Goal: Information Seeking & Learning: Compare options

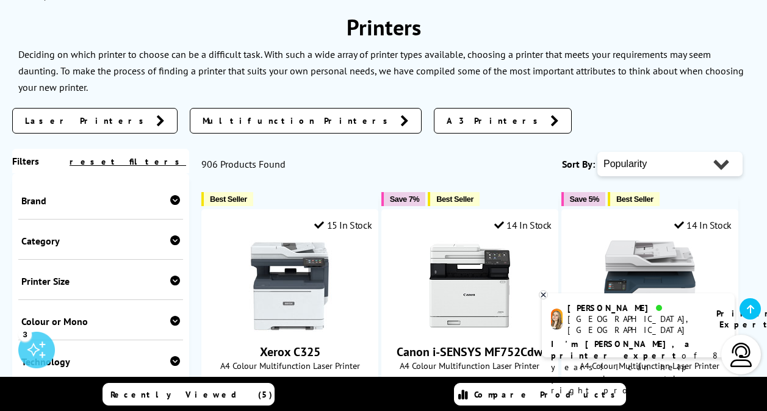
scroll to position [57, 0]
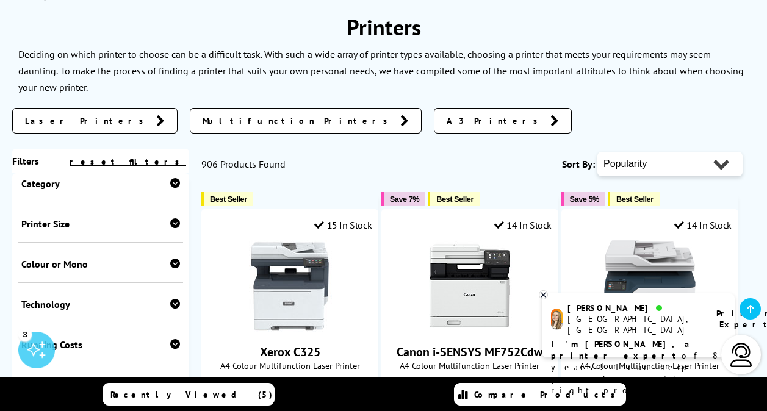
click at [172, 228] on icon at bounding box center [175, 223] width 10 height 10
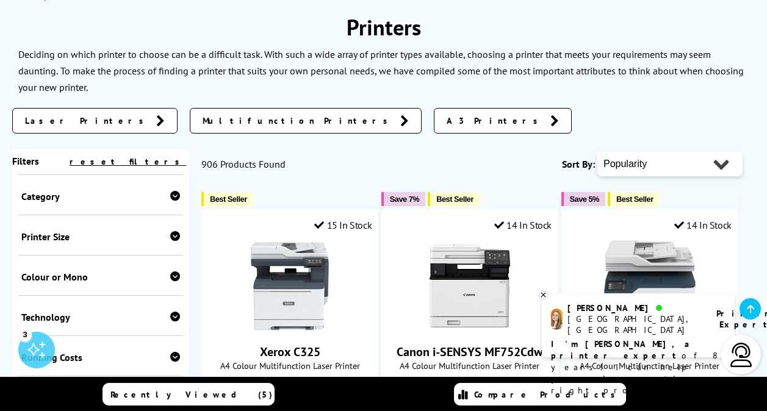
scroll to position [51, 0]
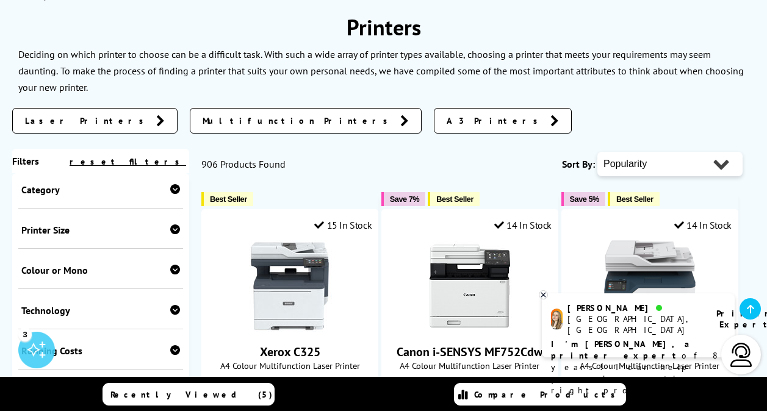
click at [170, 274] on icon at bounding box center [175, 270] width 10 height 10
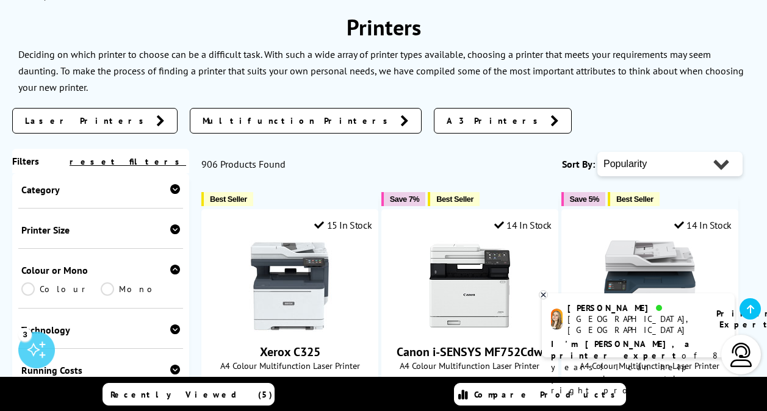
click at [59, 287] on link "Colour" at bounding box center [60, 288] width 79 height 13
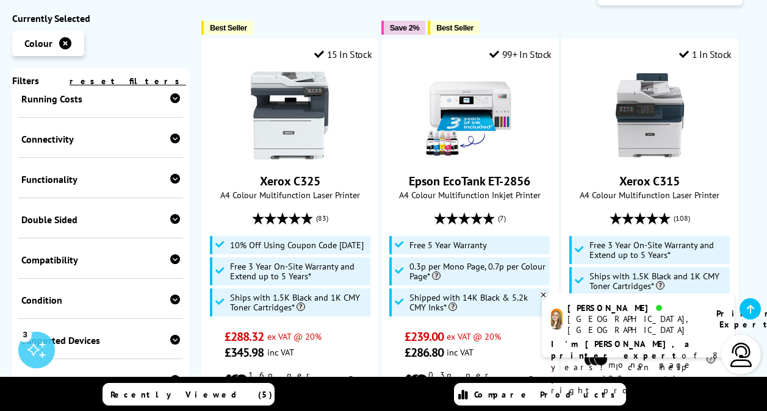
scroll to position [251, 0]
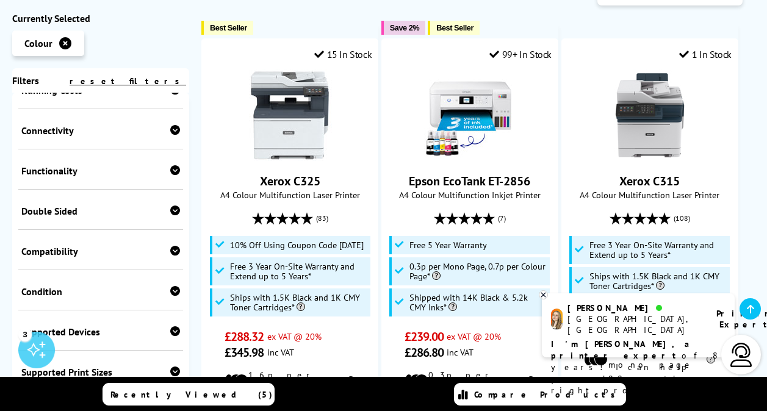
click at [170, 256] on icon at bounding box center [175, 251] width 10 height 10
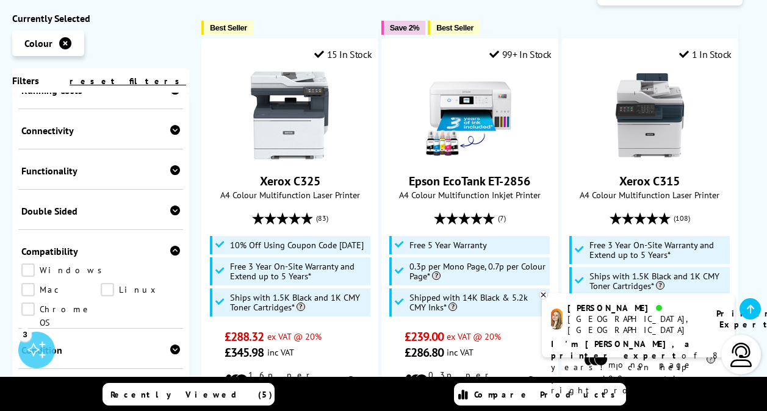
click at [170, 256] on icon at bounding box center [175, 251] width 10 height 10
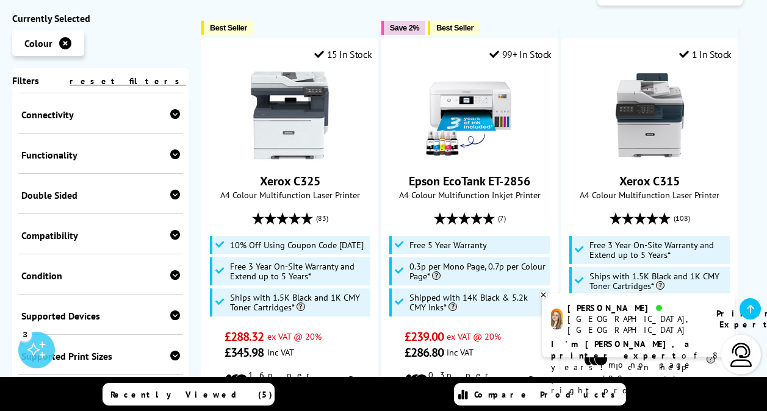
scroll to position [259, 0]
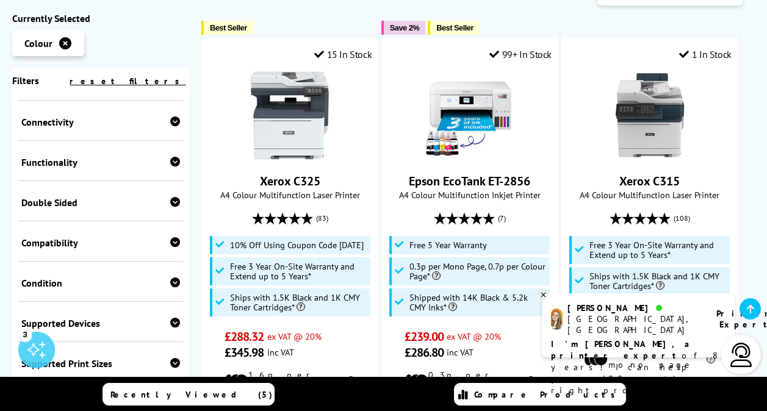
click at [174, 207] on icon at bounding box center [175, 202] width 10 height 10
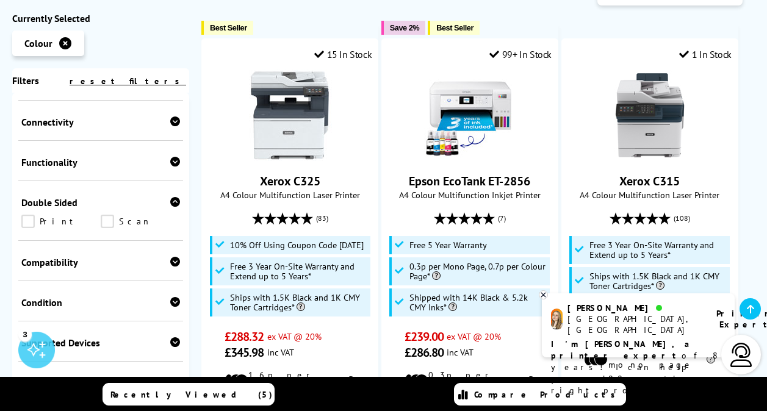
click at [115, 225] on link "Scan" at bounding box center [140, 221] width 79 height 13
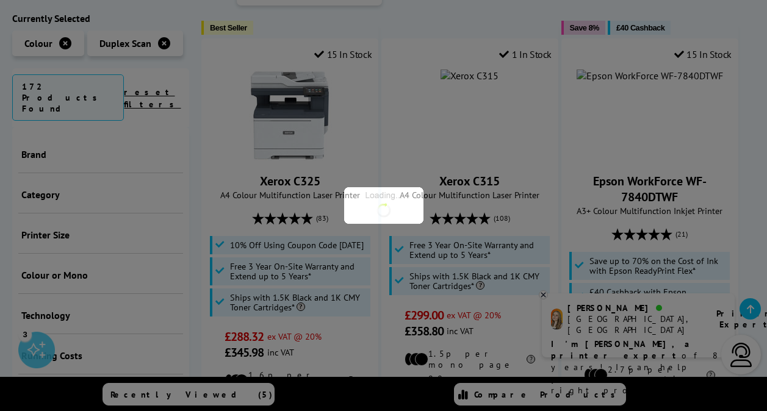
scroll to position [279, 0]
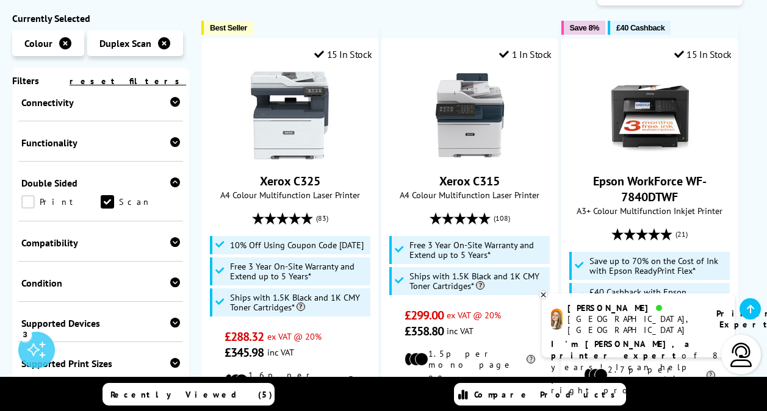
click at [170, 147] on icon at bounding box center [175, 142] width 10 height 10
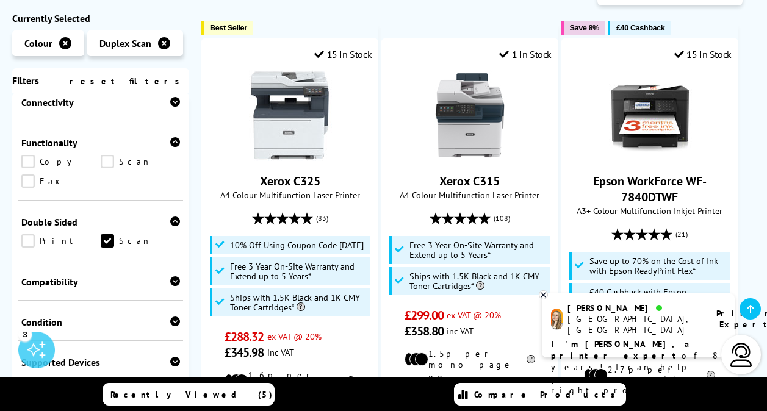
click at [170, 147] on icon at bounding box center [175, 142] width 10 height 10
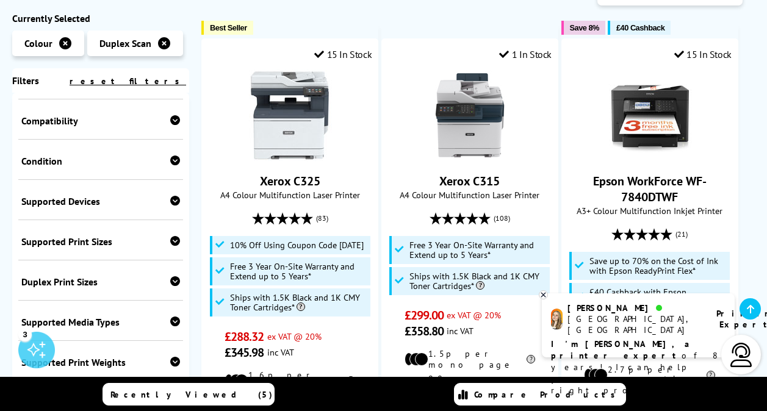
scroll to position [401, 0]
click at [172, 245] on icon at bounding box center [175, 240] width 10 height 10
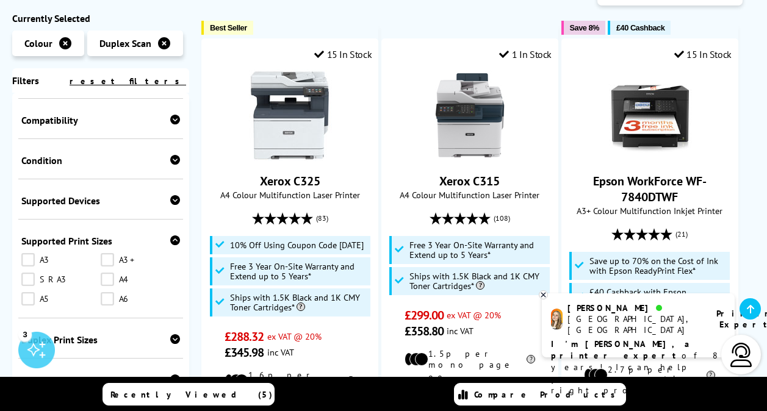
click at [172, 245] on icon at bounding box center [175, 240] width 10 height 10
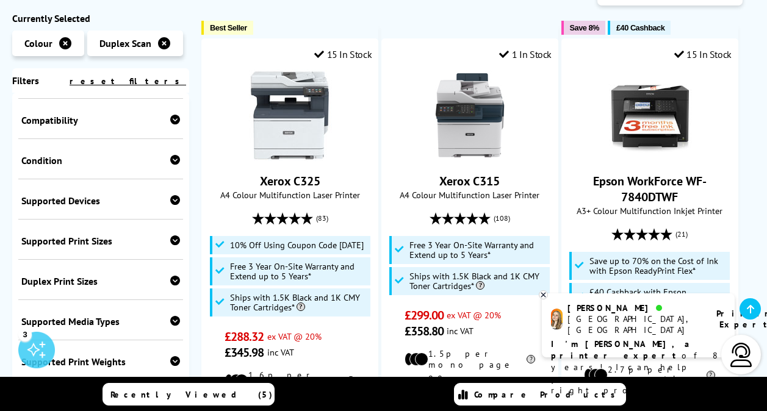
click at [170, 284] on icon at bounding box center [175, 281] width 10 height 10
click at [170, 165] on icon at bounding box center [175, 160] width 10 height 10
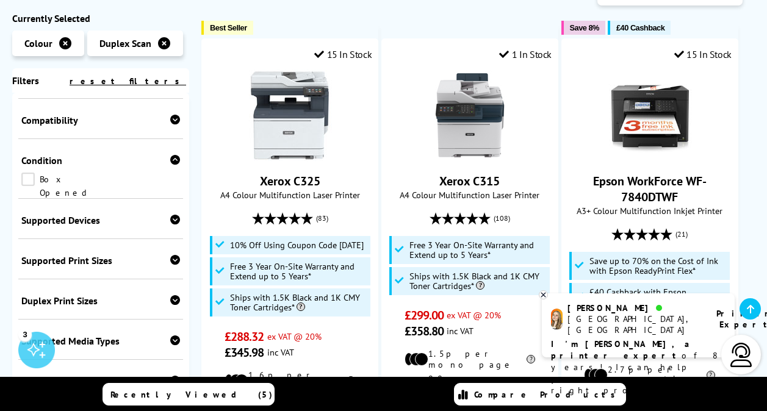
click at [73, 186] on link "Box Opened" at bounding box center [60, 179] width 79 height 13
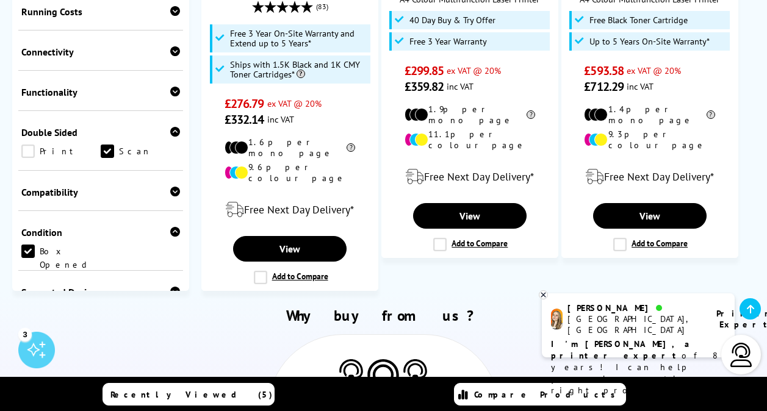
scroll to position [228, 0]
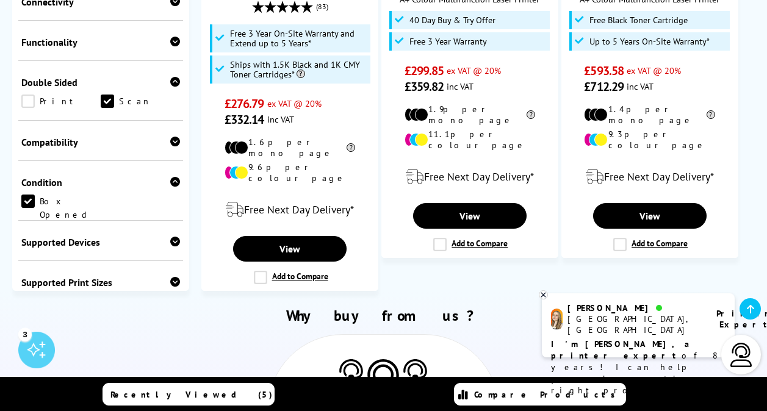
click at [25, 195] on link "Box Opened" at bounding box center [60, 201] width 79 height 13
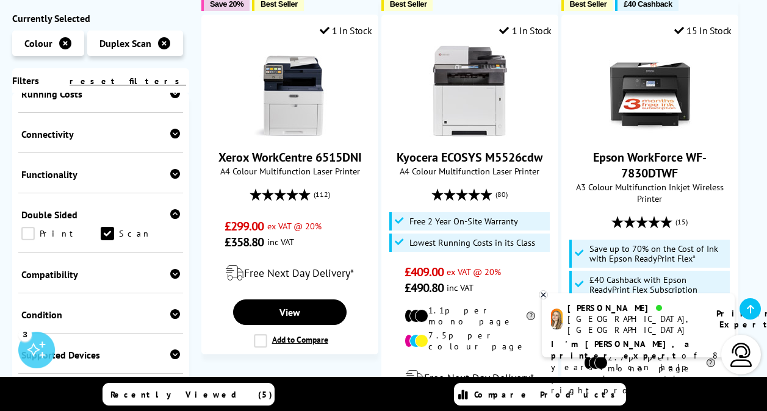
scroll to position [1258, 0]
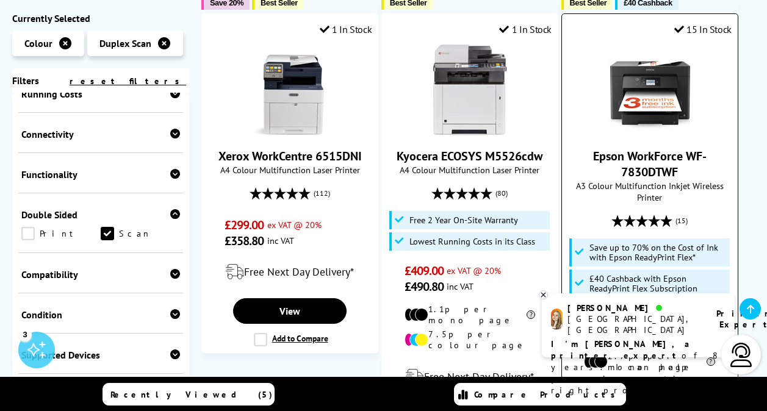
click at [594, 102] on div at bounding box center [649, 91] width 163 height 92
click at [601, 88] on div at bounding box center [649, 91] width 163 height 92
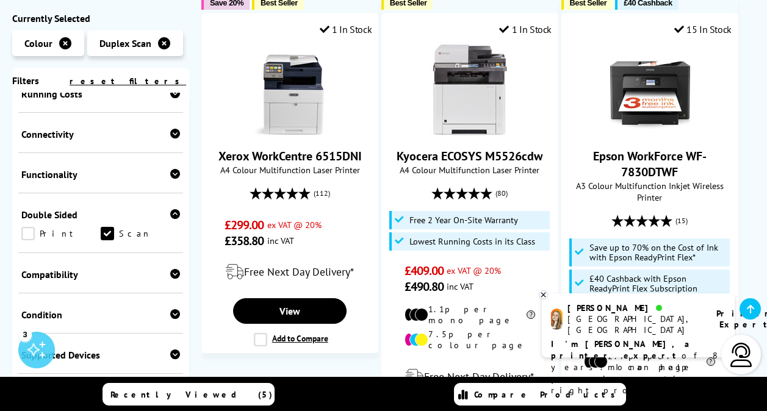
click at [544, 296] on icon at bounding box center [543, 294] width 8 height 9
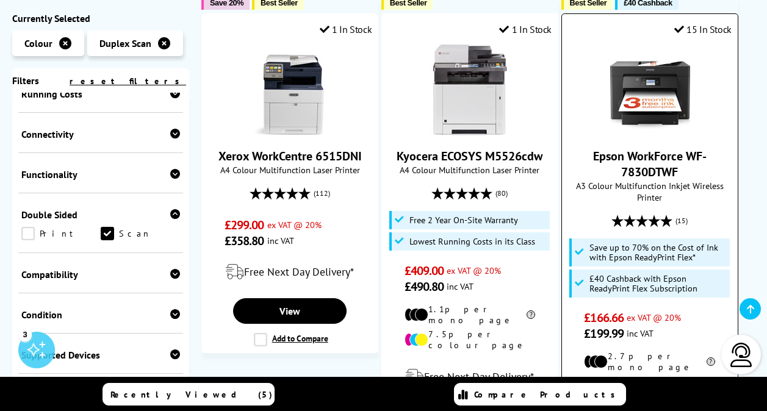
click at [667, 66] on img at bounding box center [650, 91] width 92 height 92
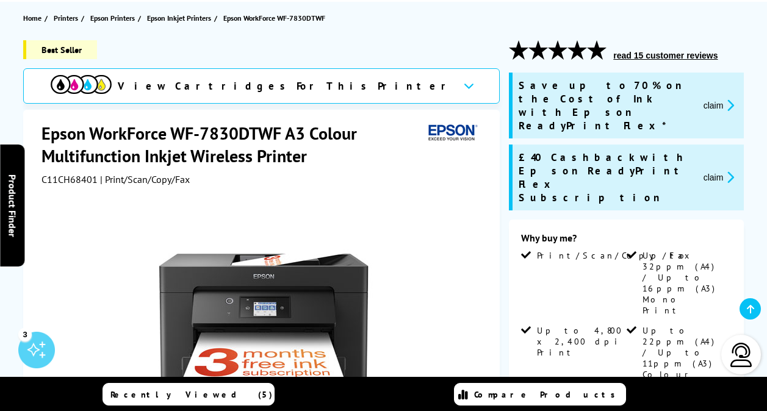
scroll to position [133, 0]
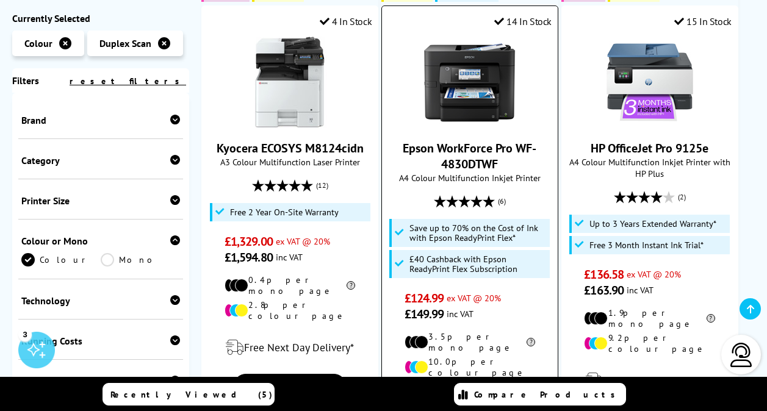
scroll to position [1791, 0]
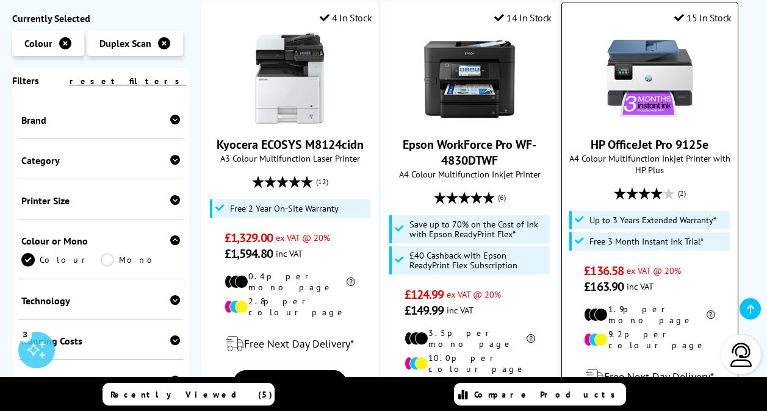
click at [576, 76] on div at bounding box center [649, 79] width 163 height 92
click at [636, 45] on img at bounding box center [650, 79] width 92 height 92
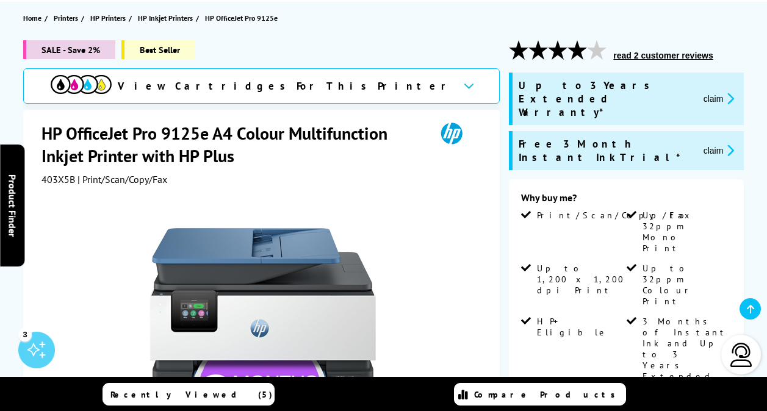
scroll to position [132, 0]
